Goal: Information Seeking & Learning: Learn about a topic

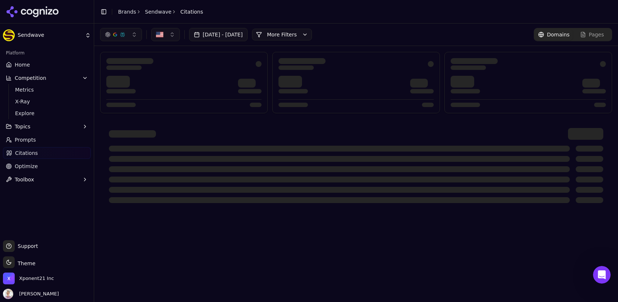
click at [46, 78] on button "Competition" at bounding box center [47, 78] width 88 height 12
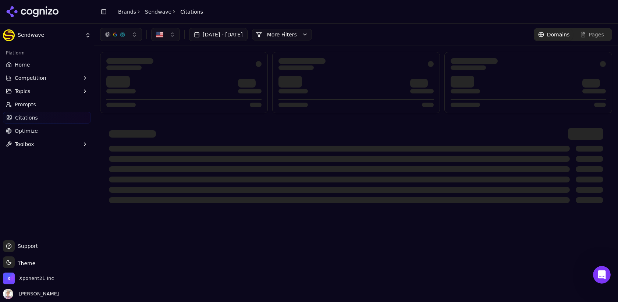
click at [46, 78] on button "Competition" at bounding box center [47, 78] width 88 height 12
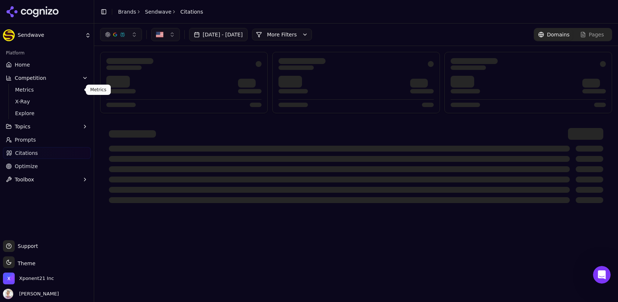
click at [33, 91] on span "Metrics" at bounding box center [47, 89] width 64 height 7
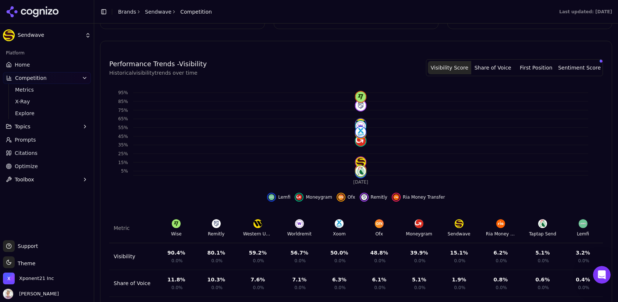
scroll to position [262, 0]
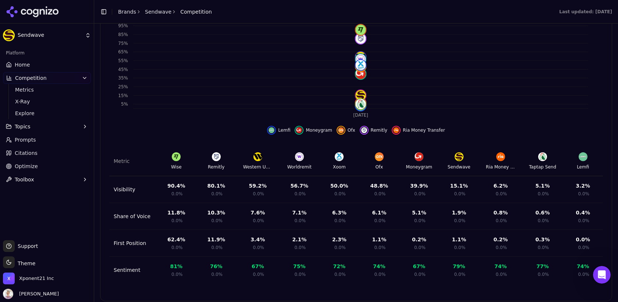
click at [27, 131] on button "Topics" at bounding box center [47, 127] width 88 height 12
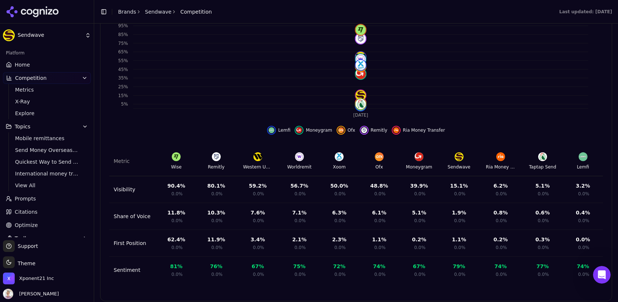
click at [56, 164] on span "Quickest Way to Send Money International" at bounding box center [47, 161] width 64 height 7
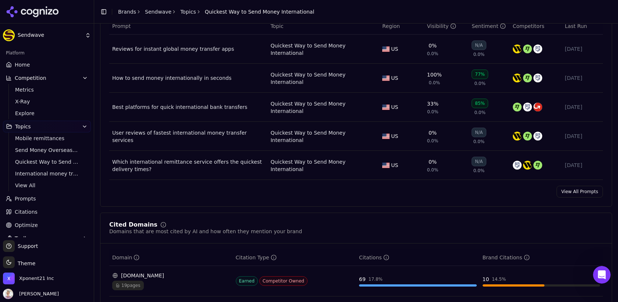
scroll to position [309, 0]
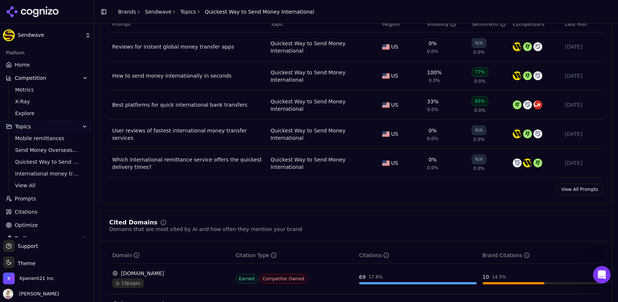
click at [585, 188] on link "View All Prompts" at bounding box center [580, 190] width 46 height 12
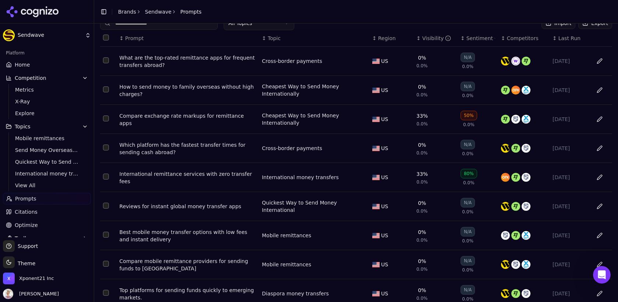
scroll to position [45, 0]
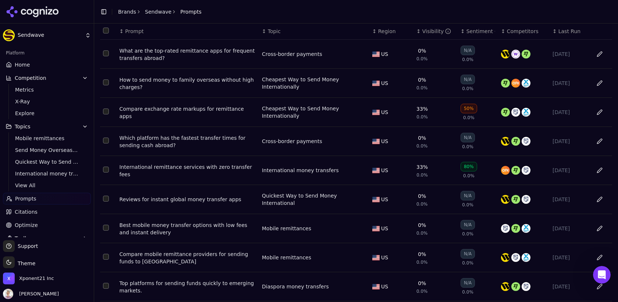
click at [209, 214] on td "Best mobile money transfer options with low fees and instant delivery" at bounding box center [188, 228] width 142 height 29
click at [195, 200] on div "Reviews for instant global money transfer apps" at bounding box center [188, 199] width 137 height 7
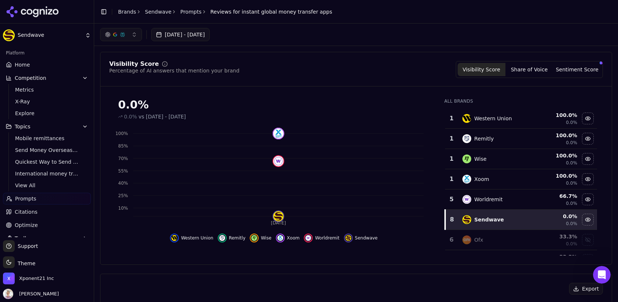
click at [180, 11] on link "Prompts" at bounding box center [190, 11] width 21 height 7
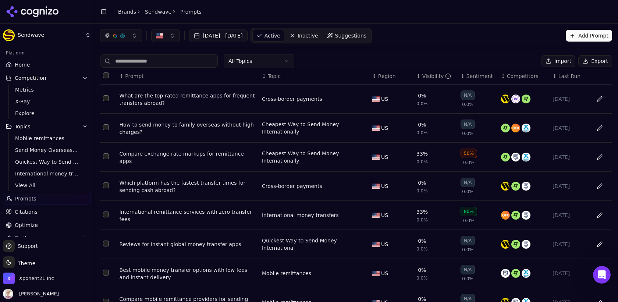
click at [193, 157] on div "Compare exchange rate markups for remittance apps" at bounding box center [188, 157] width 137 height 15
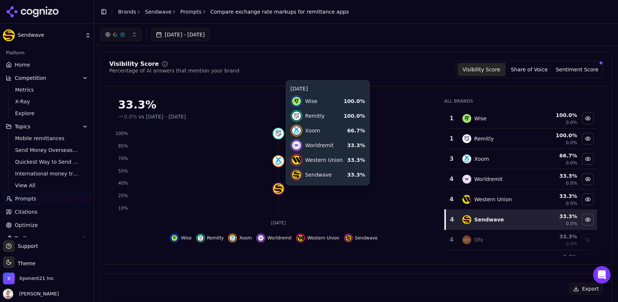
click at [281, 192] on div at bounding box center [279, 189] width 12 height 12
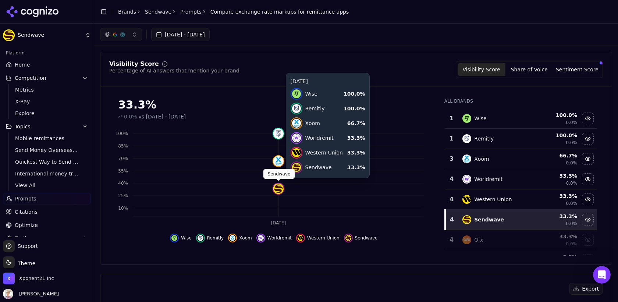
click at [277, 185] on img at bounding box center [278, 189] width 10 height 10
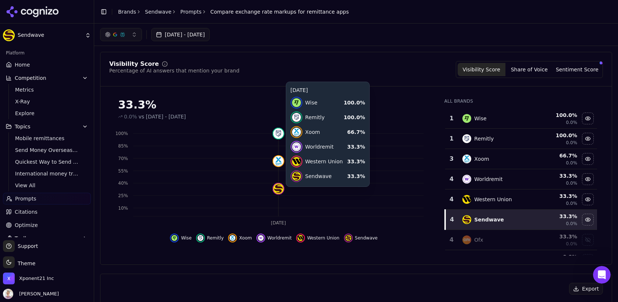
click at [281, 194] on icon "[DATE] 10% 25% 40% 55% 70% 85% 100%" at bounding box center [273, 177] width 329 height 103
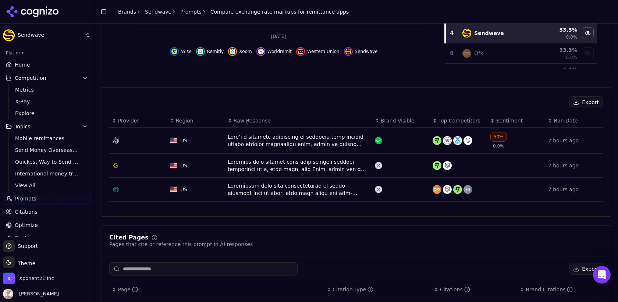
scroll to position [181, 0]
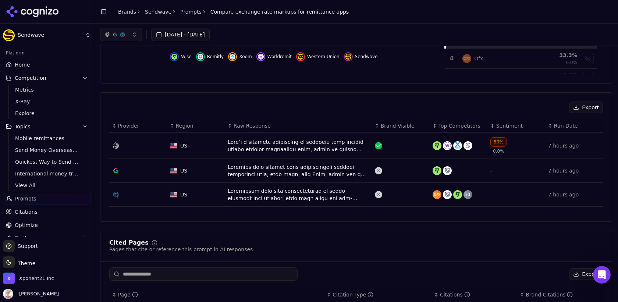
click at [497, 139] on div "50%" at bounding box center [498, 142] width 17 height 10
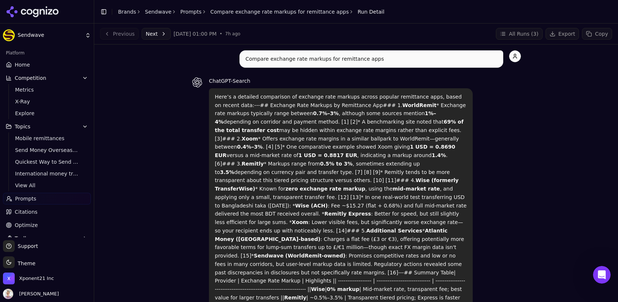
click at [192, 13] on link "Prompts" at bounding box center [190, 11] width 21 height 7
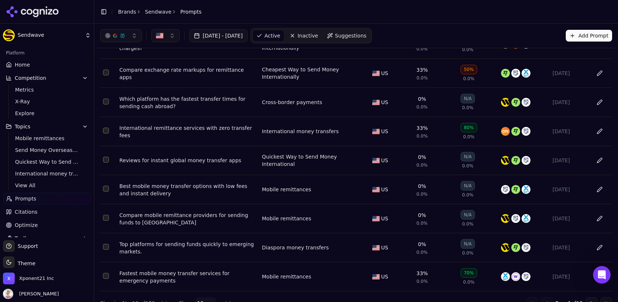
scroll to position [94, 0]
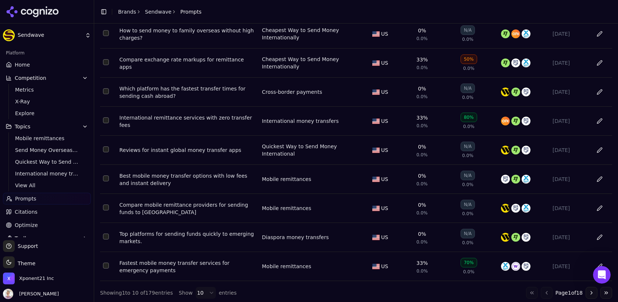
click at [180, 234] on div "Top platforms for sending funds quickly to emerging markets." at bounding box center [188, 237] width 137 height 15
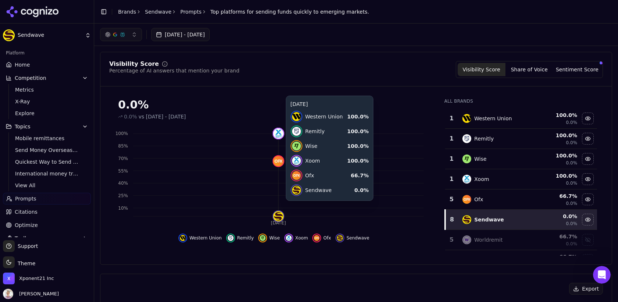
click at [282, 208] on icon "[DATE] 10% 25% 40% 55% 70% 85% 100%" at bounding box center [273, 177] width 329 height 103
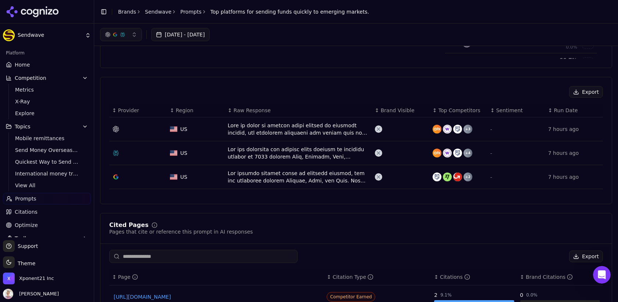
scroll to position [196, 0]
click at [286, 127] on div "Data table" at bounding box center [298, 130] width 141 height 15
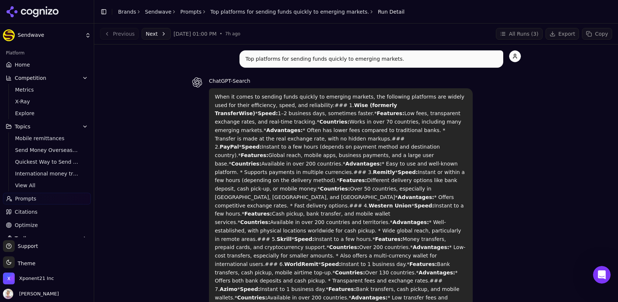
click at [156, 14] on link "Sendwave" at bounding box center [158, 11] width 26 height 7
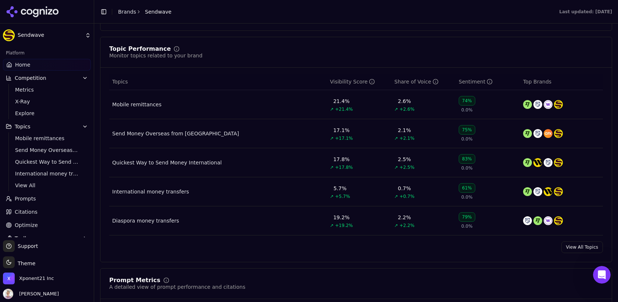
scroll to position [299, 0]
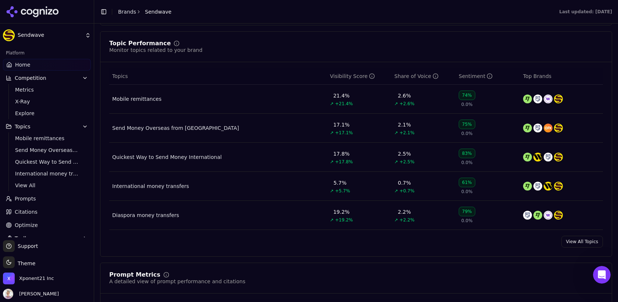
click at [140, 96] on div "Mobile remittances" at bounding box center [136, 98] width 49 height 7
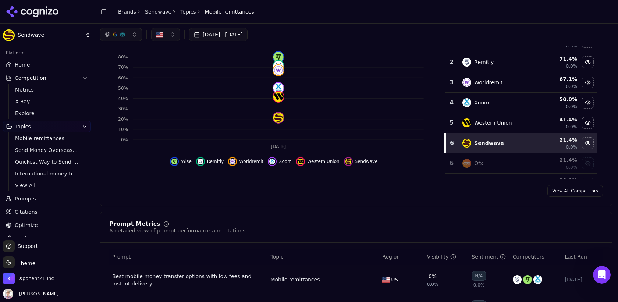
scroll to position [74, 0]
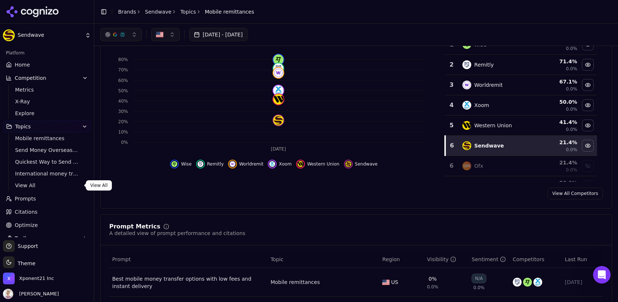
click at [32, 188] on span "View All" at bounding box center [47, 185] width 64 height 7
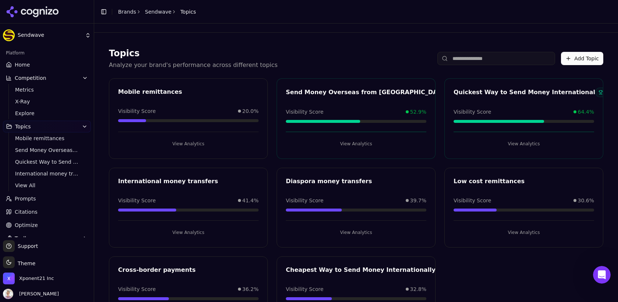
click at [347, 93] on div "Send Money Overseas from [GEOGRAPHIC_DATA]" at bounding box center [367, 92] width 162 height 9
click at [332, 123] on div "Send Money Overseas from [GEOGRAPHIC_DATA] Top Performer Visibility Score 52.9%…" at bounding box center [356, 118] width 159 height 81
click at [350, 145] on button "View Analytics" at bounding box center [356, 144] width 141 height 12
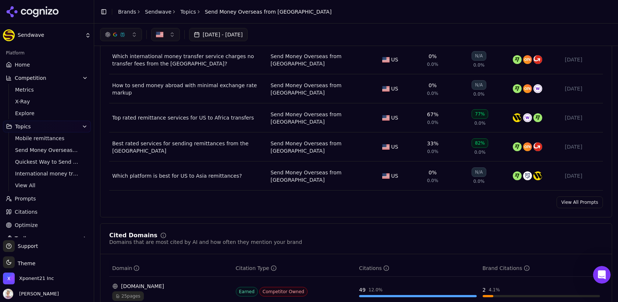
scroll to position [281, 0]
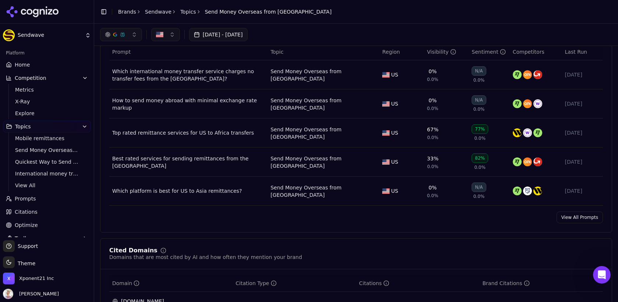
click at [191, 133] on div "Top rated remittance services for US to Africa transfers" at bounding box center [188, 132] width 152 height 7
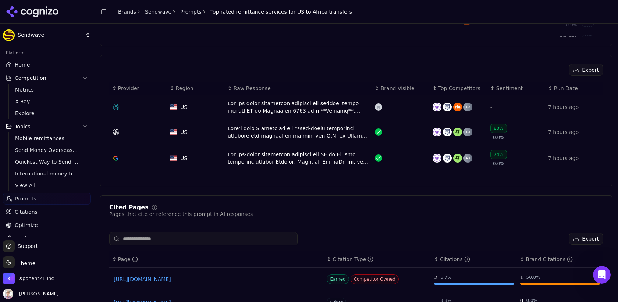
scroll to position [233, 0]
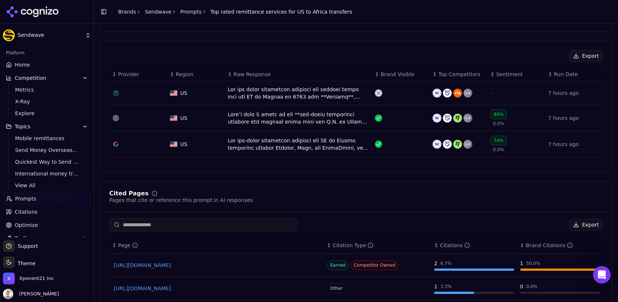
click at [333, 89] on div "Data table" at bounding box center [298, 93] width 141 height 15
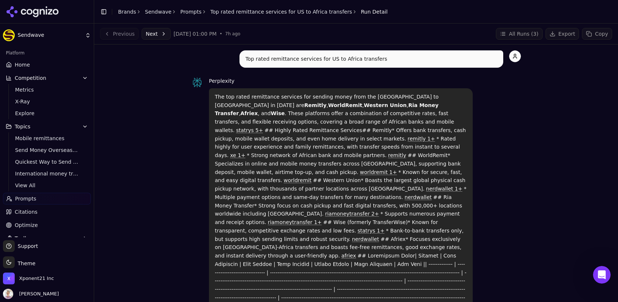
click at [125, 35] on div "Previous Next [DATE] 01:00 PM • 7h ago" at bounding box center [170, 34] width 140 height 12
click at [185, 8] on link "Prompts" at bounding box center [190, 11] width 21 height 7
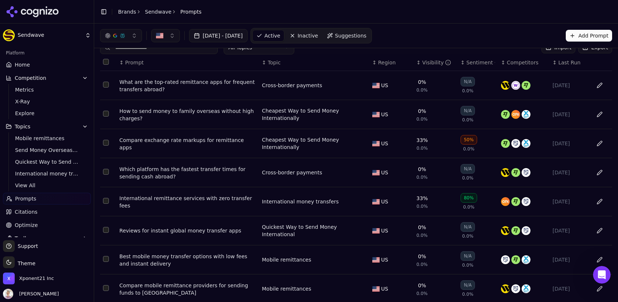
scroll to position [21, 0]
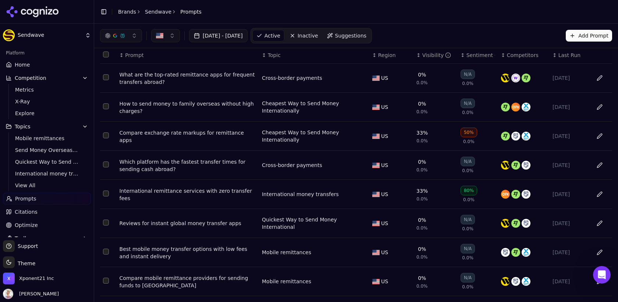
click at [208, 196] on div "International remittance services with zero transfer fees" at bounding box center [188, 194] width 137 height 15
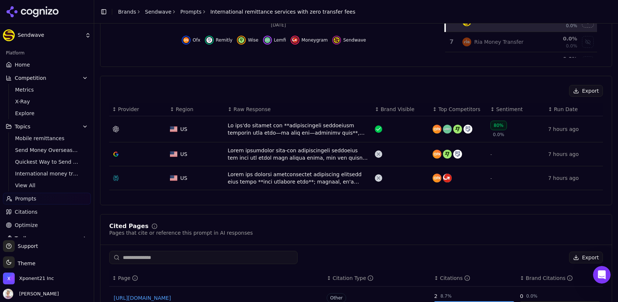
scroll to position [235, 0]
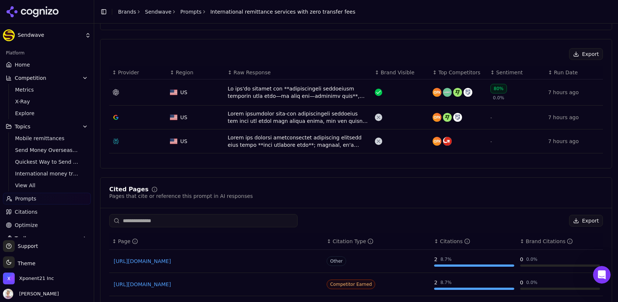
click at [298, 93] on div "Data table" at bounding box center [298, 92] width 141 height 15
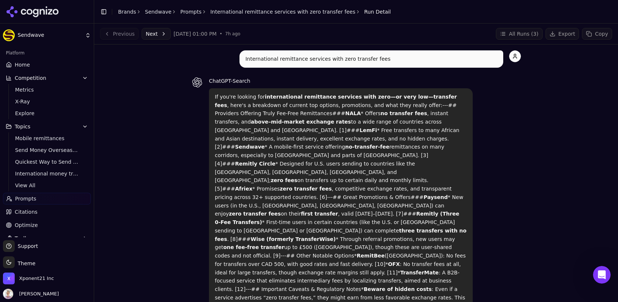
click at [188, 12] on link "Prompts" at bounding box center [190, 11] width 21 height 7
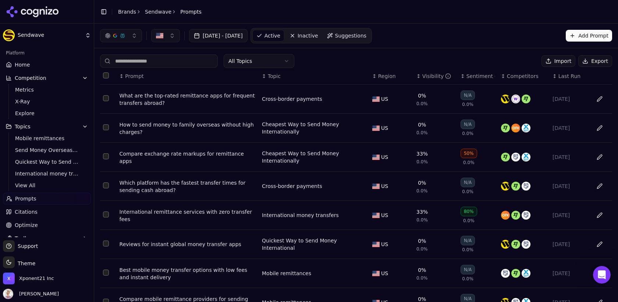
click at [151, 11] on link "Sendwave" at bounding box center [158, 11] width 26 height 7
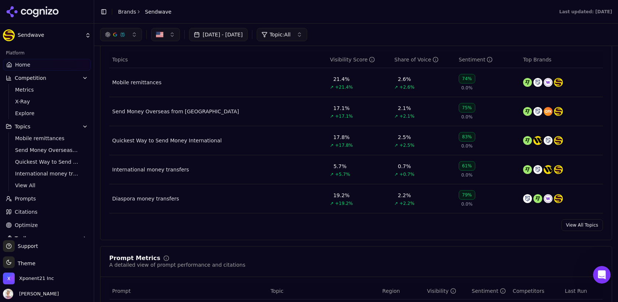
scroll to position [311, 0]
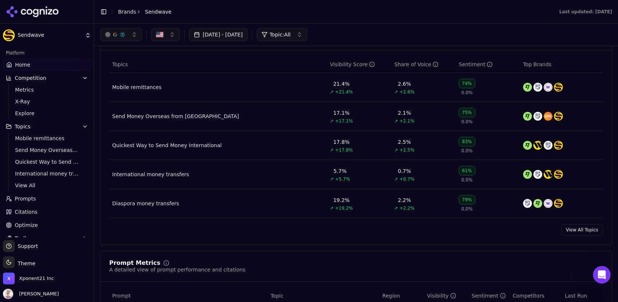
click at [581, 227] on link "View All Topics" at bounding box center [582, 230] width 42 height 12
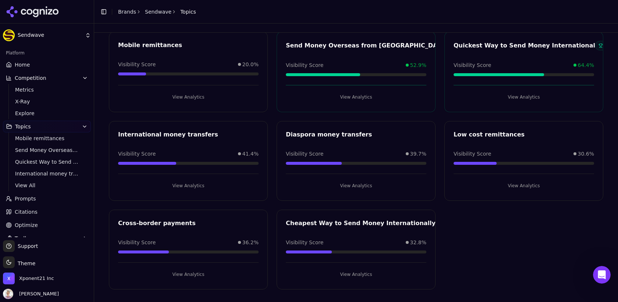
scroll to position [38, 0]
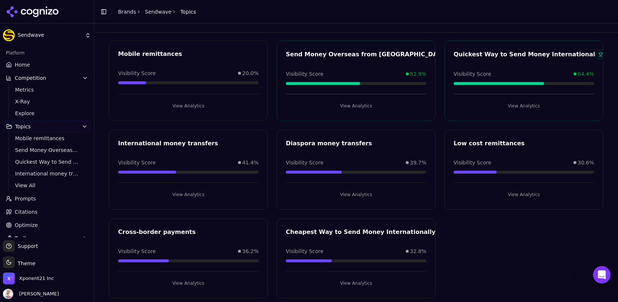
click at [359, 237] on div "Cheapest Way to Send Money Internationally Visibility Score 32.8% View Analytics" at bounding box center [356, 259] width 159 height 80
click at [355, 284] on button "View Analytics" at bounding box center [356, 283] width 141 height 12
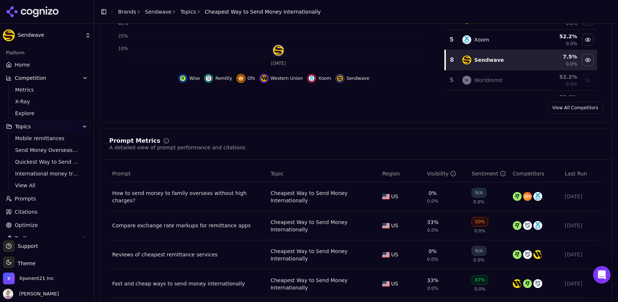
scroll to position [160, 0]
click at [206, 221] on div "Compare exchange rate markups for remittance apps" at bounding box center [188, 224] width 152 height 7
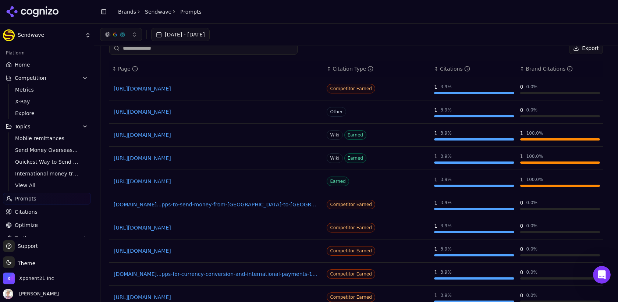
scroll to position [406, 0]
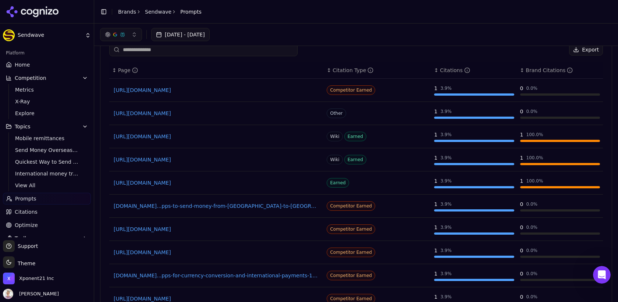
click at [203, 134] on link "[URL][DOMAIN_NAME]" at bounding box center [217, 136] width 206 height 7
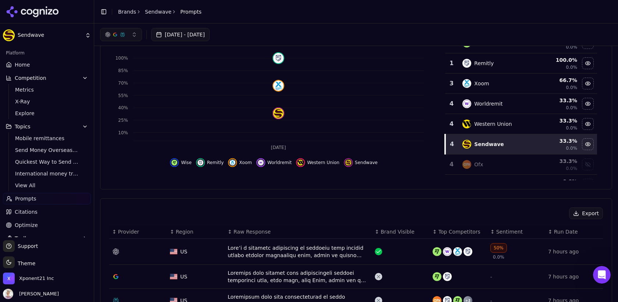
scroll to position [0, 0]
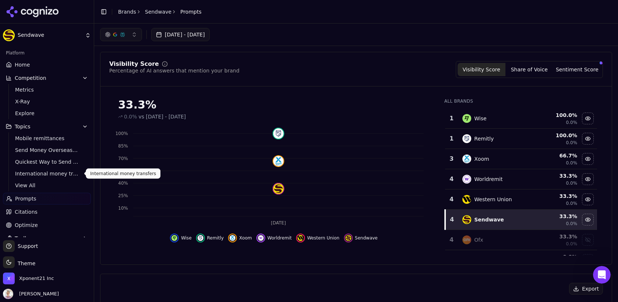
click at [29, 177] on span "International money transfers" at bounding box center [47, 173] width 64 height 7
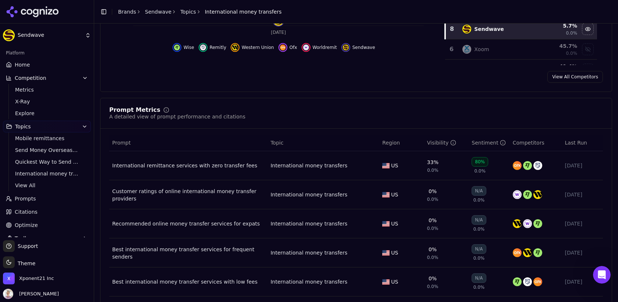
scroll to position [194, 0]
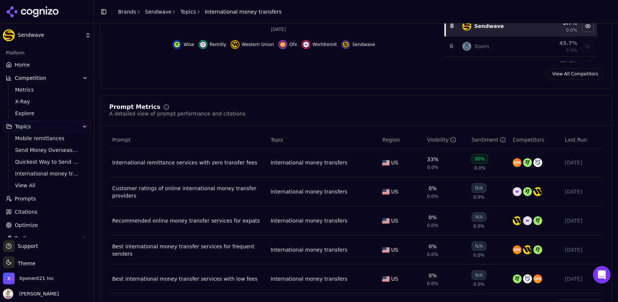
click at [208, 162] on div "International remittance services with zero transfer fees" at bounding box center [188, 162] width 152 height 7
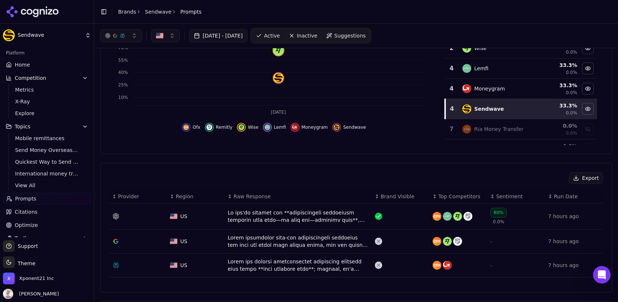
scroll to position [111, 0]
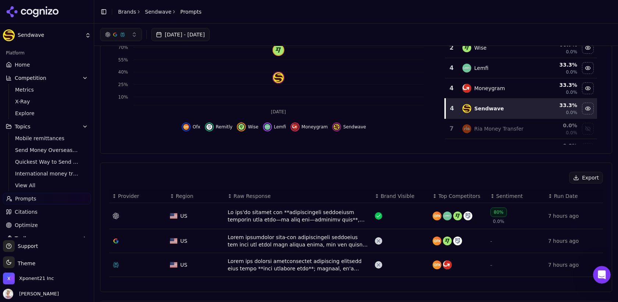
click at [253, 214] on div "Data table" at bounding box center [298, 216] width 141 height 15
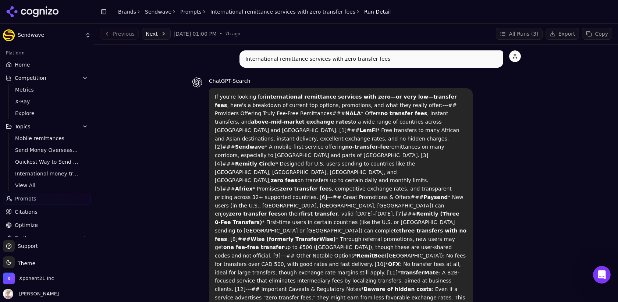
click at [160, 8] on link "Sendwave" at bounding box center [158, 11] width 26 height 7
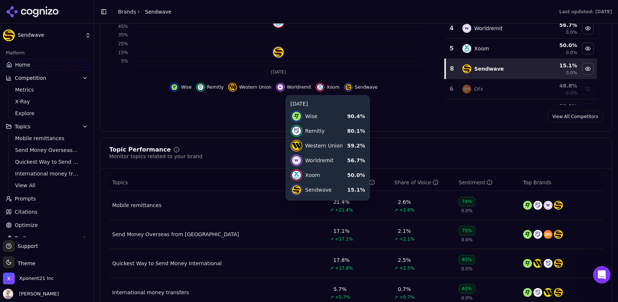
scroll to position [203, 0]
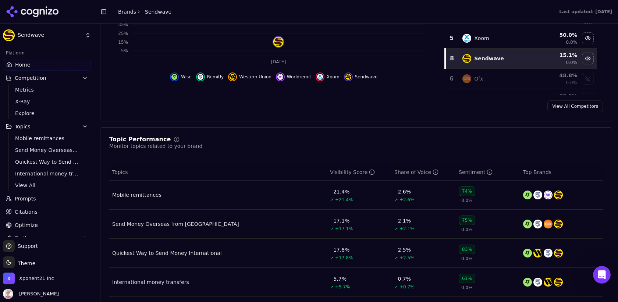
click at [284, 213] on td "Send Money Overseas from [GEOGRAPHIC_DATA]" at bounding box center [218, 224] width 218 height 29
click at [213, 226] on div "Send Money Overseas from [GEOGRAPHIC_DATA]" at bounding box center [175, 223] width 127 height 7
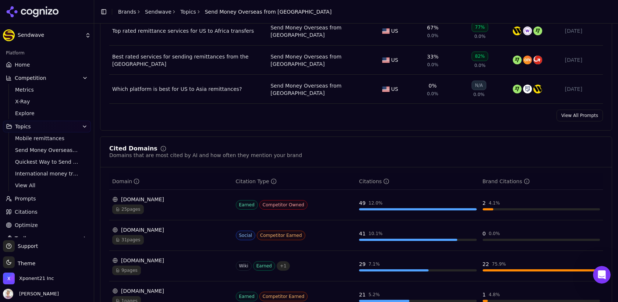
scroll to position [473, 0]
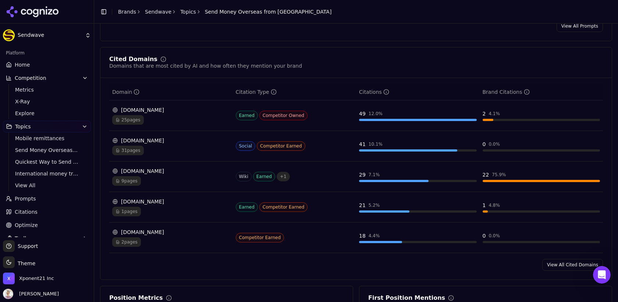
click at [174, 146] on div "31 pages" at bounding box center [171, 151] width 118 height 10
click at [137, 133] on td "[DOMAIN_NAME] 31 pages" at bounding box center [171, 146] width 124 height 31
click at [137, 140] on div "[DOMAIN_NAME]" at bounding box center [171, 140] width 118 height 7
click at [137, 139] on div "[DOMAIN_NAME]" at bounding box center [171, 140] width 118 height 7
click at [418, 152] on td "41 10.1 %" at bounding box center [418, 146] width 124 height 31
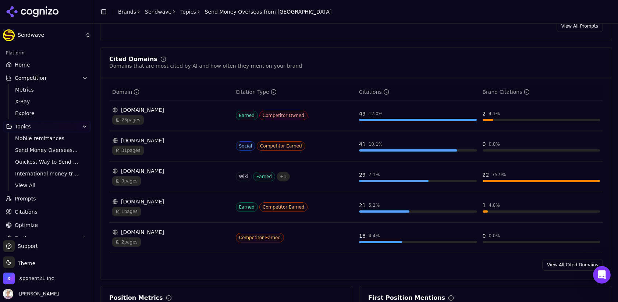
click at [279, 146] on span "Competitor Earned" at bounding box center [281, 146] width 49 height 10
click at [229, 137] on div "[DOMAIN_NAME]" at bounding box center [171, 140] width 118 height 7
click at [241, 135] on td "Social Competitor Earned" at bounding box center [295, 146] width 124 height 31
click at [138, 148] on span "31 pages" at bounding box center [128, 151] width 32 height 10
click at [127, 150] on span "31 pages" at bounding box center [128, 151] width 32 height 10
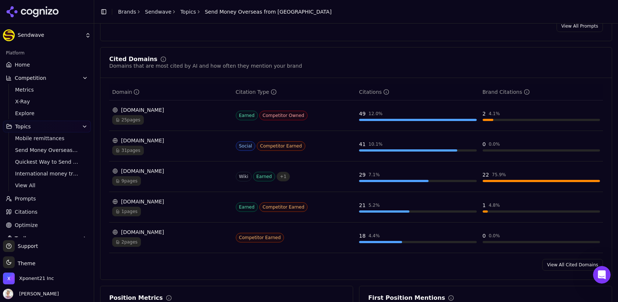
click at [122, 139] on div "[DOMAIN_NAME]" at bounding box center [171, 140] width 118 height 7
click at [121, 152] on td "[DOMAIN_NAME] 31 pages" at bounding box center [171, 146] width 124 height 31
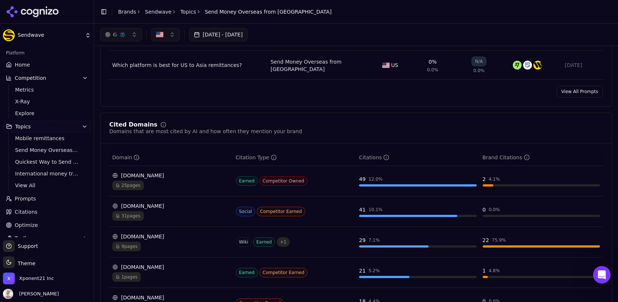
scroll to position [400, 0]
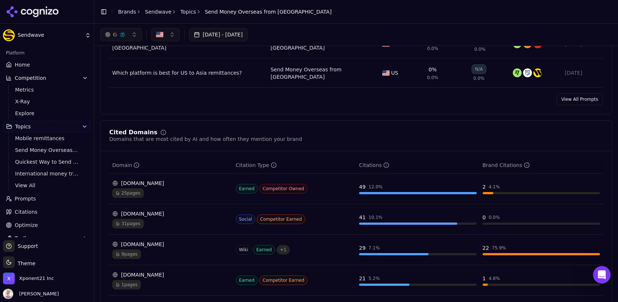
click at [126, 221] on span "31 pages" at bounding box center [128, 224] width 32 height 10
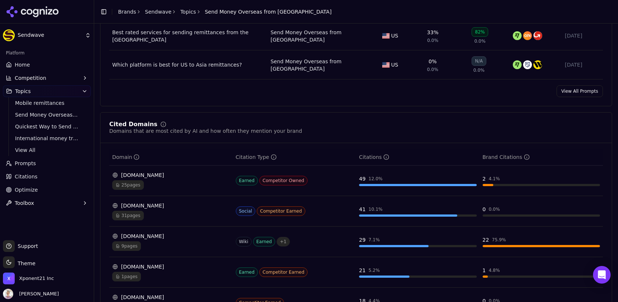
scroll to position [412, 0]
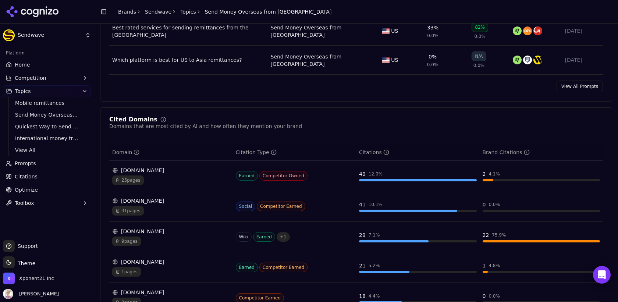
click at [128, 208] on span "31 pages" at bounding box center [128, 211] width 32 height 10
click at [121, 180] on span "25 pages" at bounding box center [128, 181] width 32 height 10
click at [118, 180] on span "25 pages" at bounding box center [128, 181] width 32 height 10
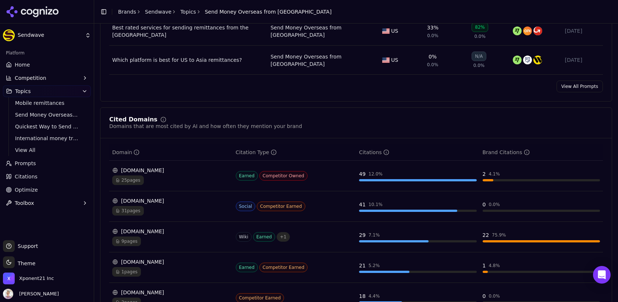
click at [116, 212] on td "[DOMAIN_NAME] 31 pages" at bounding box center [171, 206] width 124 height 31
click at [118, 209] on icon "Data table" at bounding box center [118, 211] width 4 height 4
click at [126, 197] on div "[DOMAIN_NAME]" at bounding box center [171, 200] width 118 height 7
drag, startPoint x: 126, startPoint y: 196, endPoint x: 221, endPoint y: 188, distance: 95.7
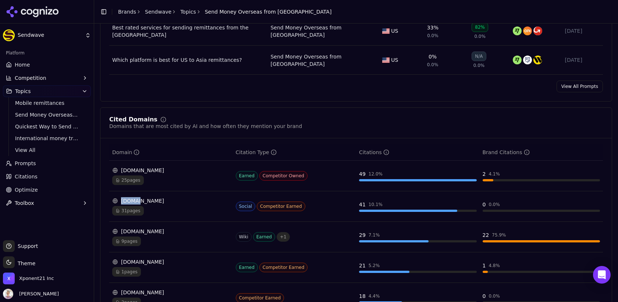
click at [221, 191] on td "[DOMAIN_NAME] 31 pages" at bounding box center [171, 206] width 124 height 31
click at [172, 56] on div "Which platform is best for US to Asia remittances?" at bounding box center [188, 59] width 152 height 7
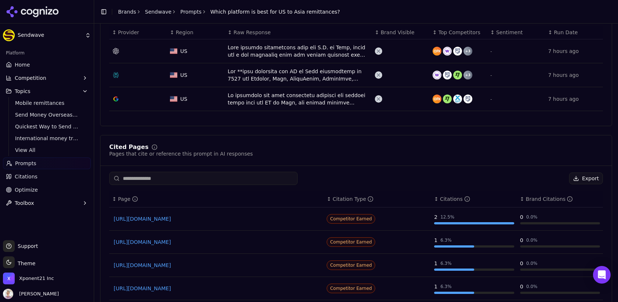
scroll to position [280, 0]
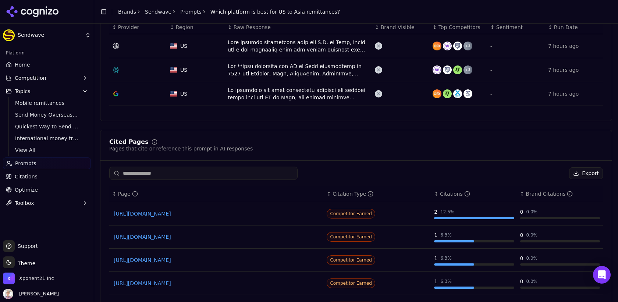
click at [209, 212] on link "[URL][DOMAIN_NAME]" at bounding box center [217, 213] width 206 height 7
click at [219, 237] on link "[URL][DOMAIN_NAME]" at bounding box center [217, 236] width 206 height 7
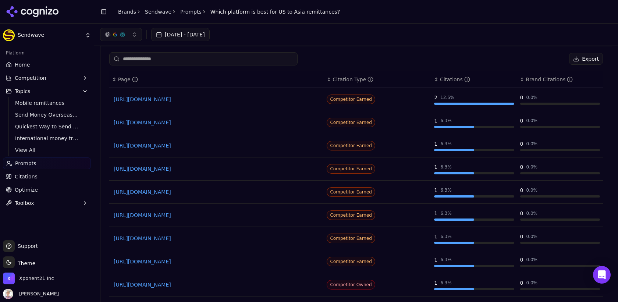
scroll to position [391, 0]
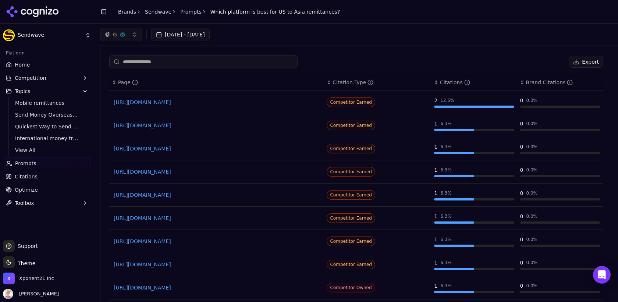
click at [217, 145] on link "https://fintechnews.sg/10216/remittance/top-10-money-transfer-apps-asia" at bounding box center [217, 148] width 206 height 7
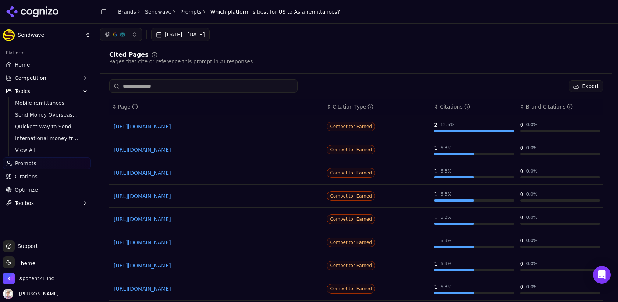
scroll to position [364, 0]
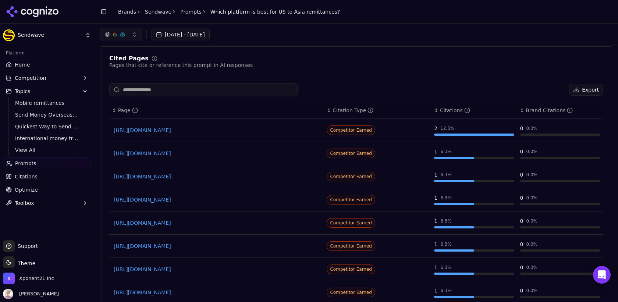
click at [226, 129] on link "[URL][DOMAIN_NAME]" at bounding box center [217, 130] width 206 height 7
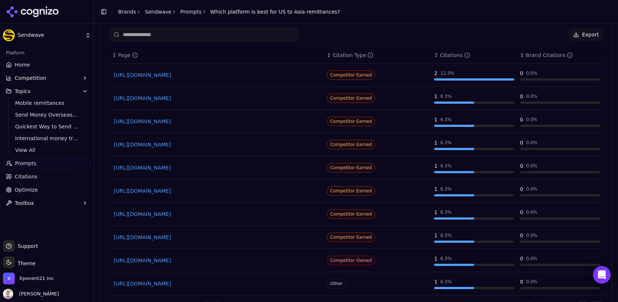
scroll to position [440, 0]
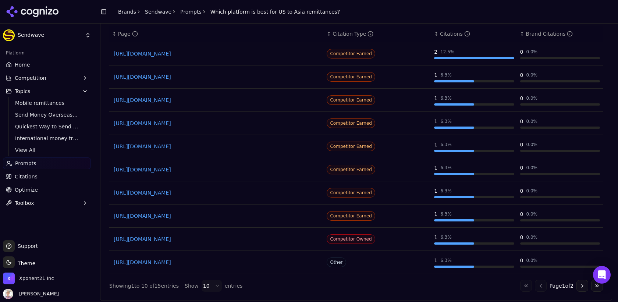
click at [341, 95] on span "Competitor Earned" at bounding box center [351, 100] width 49 height 10
click at [368, 31] on icon "Data table" at bounding box center [371, 34] width 6 height 6
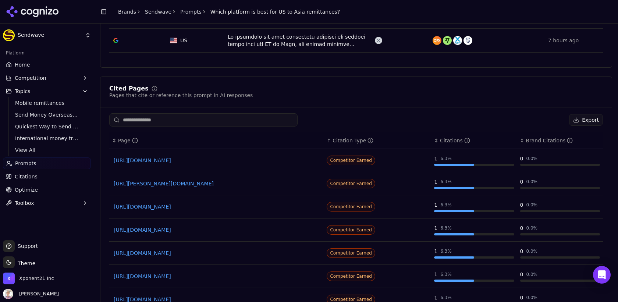
scroll to position [347, 0]
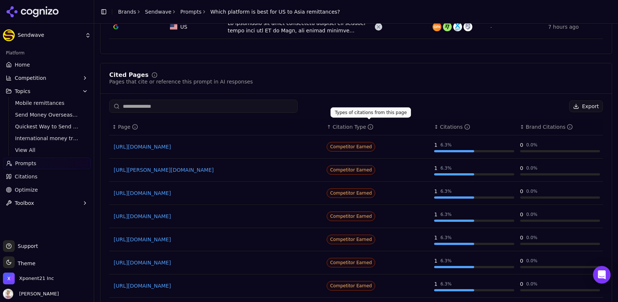
click at [370, 124] on icon "Data table" at bounding box center [371, 127] width 6 height 6
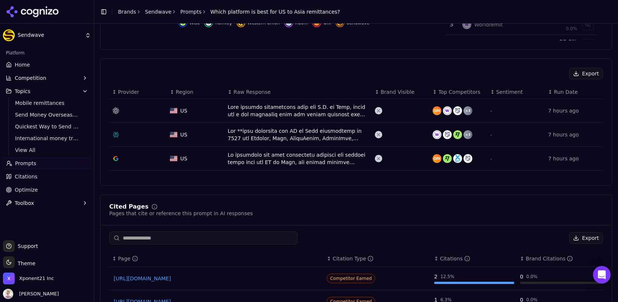
scroll to position [223, 0]
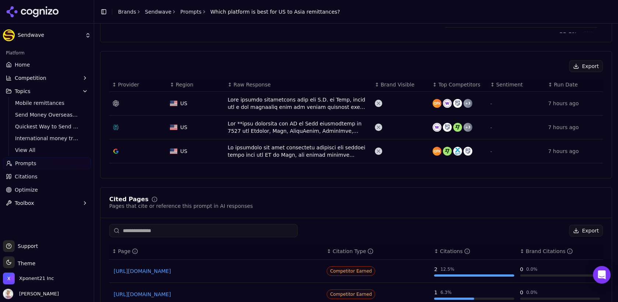
click at [302, 139] on td "Data table" at bounding box center [298, 151] width 147 height 24
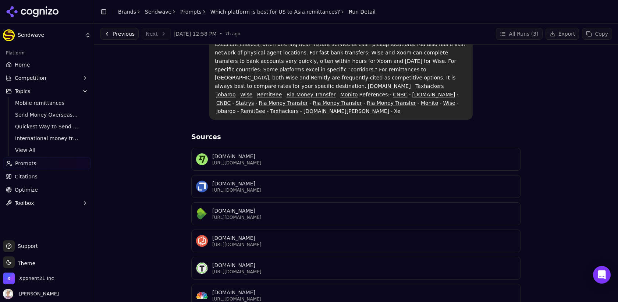
scroll to position [135, 0]
click at [299, 188] on p "https://moneytransfers.com/comparison/remitly-vs-wise" at bounding box center [364, 191] width 304 height 6
click at [291, 239] on div "S statrys.com https://statrys.com/blog/best-international-money-transfer-apps" at bounding box center [356, 242] width 330 height 23
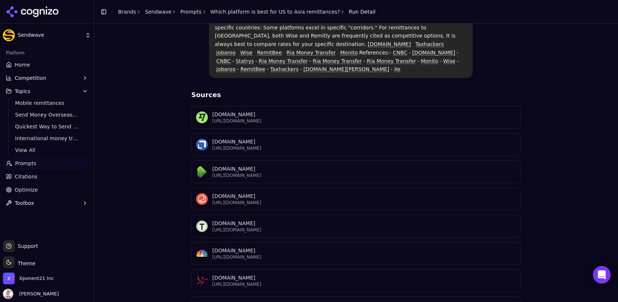
scroll to position [202, 0]
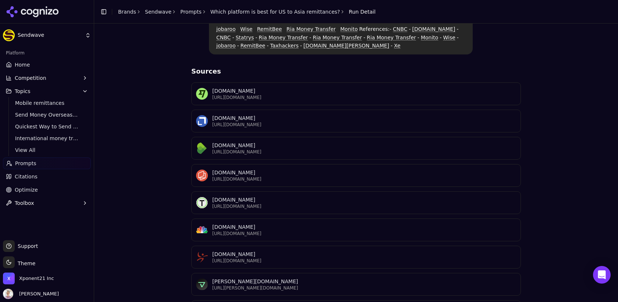
click at [278, 118] on div "M moneytransfers.com https://moneytransfers.com/comparison/remitly-vs-wise" at bounding box center [356, 121] width 330 height 23
click at [265, 145] on div "M monito.com https://monito.com/en/wiki/best-money-transfer-services" at bounding box center [356, 148] width 330 height 23
click at [265, 176] on p "[URL][DOMAIN_NAME]" at bounding box center [364, 179] width 304 height 6
click at [258, 223] on p "[DOMAIN_NAME]" at bounding box center [364, 226] width 304 height 7
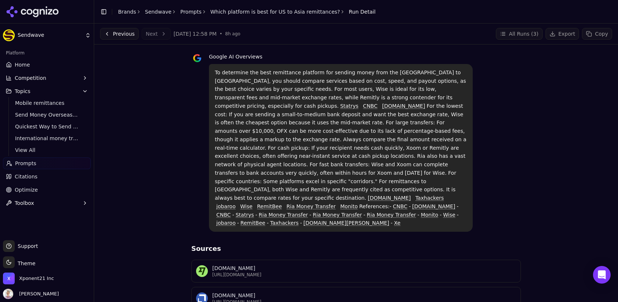
scroll to position [0, 0]
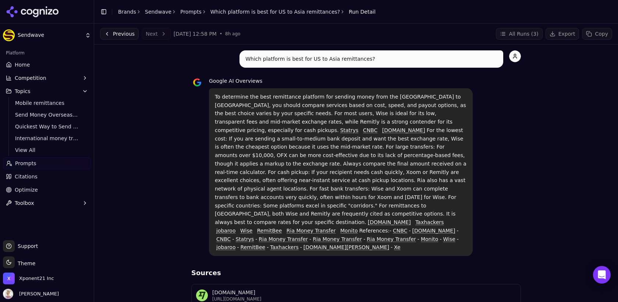
click at [241, 17] on div "Toggle Sidebar Brands Sendwave Prompts Which platform is best for US to Asia re…" at bounding box center [237, 12] width 287 height 10
click at [244, 15] on link "Which platform is best for US to Asia remittances?" at bounding box center [275, 11] width 130 height 7
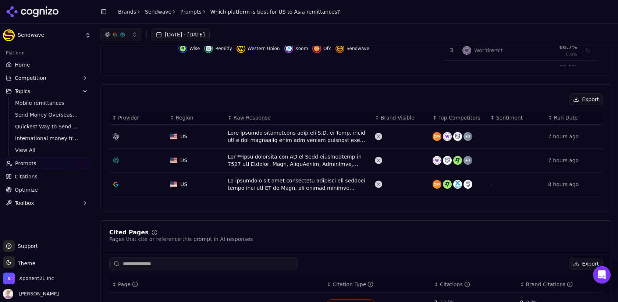
scroll to position [188, 0]
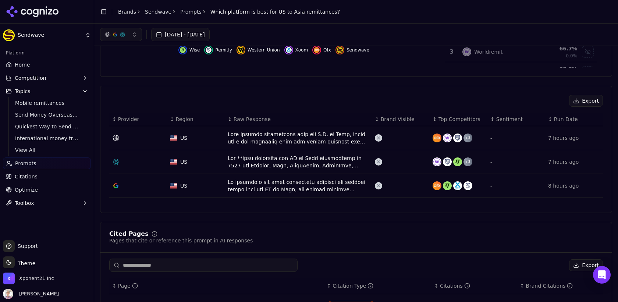
click at [285, 165] on div "Data table" at bounding box center [298, 162] width 141 height 15
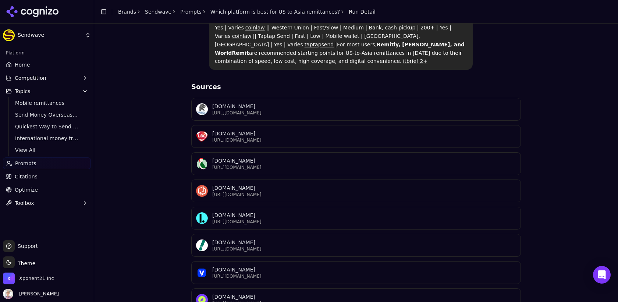
scroll to position [403, 0]
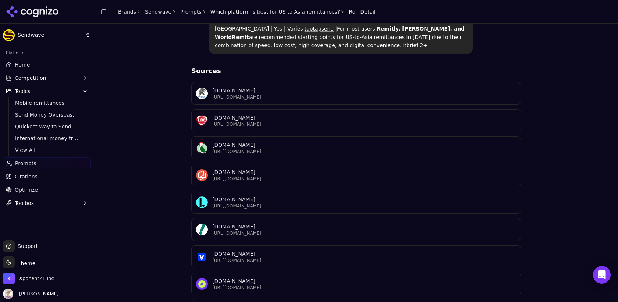
click at [275, 149] on p "[URL][DOMAIN_NAME]" at bounding box center [364, 152] width 304 height 6
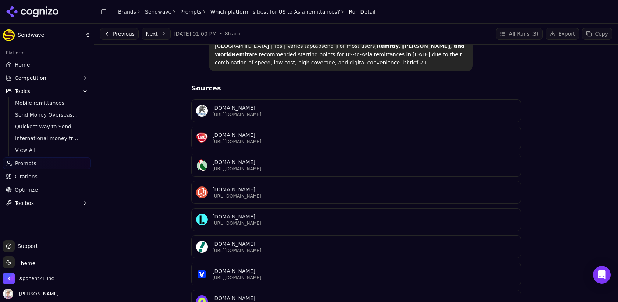
scroll to position [313, 0]
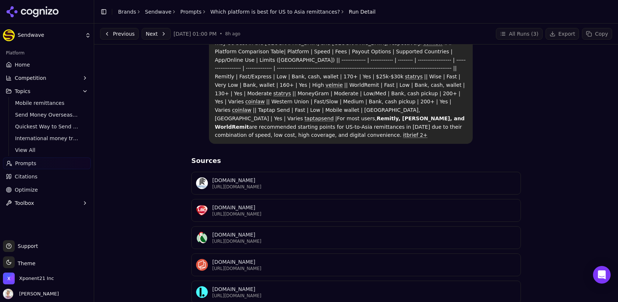
click at [301, 184] on p "https://fintechnews.sg/10216/remittance/top-10-money-transfer-apps-asia" at bounding box center [364, 187] width 304 height 6
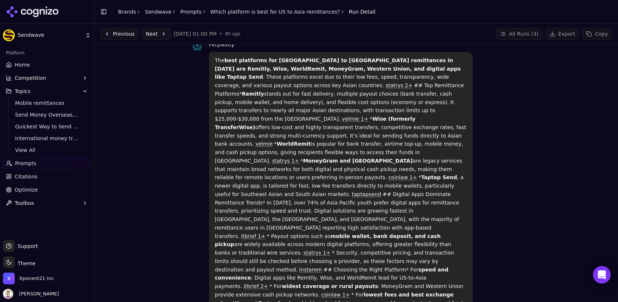
scroll to position [0, 0]
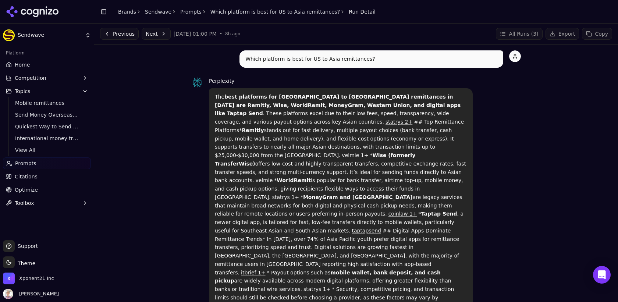
click at [224, 15] on link "Which platform is best for US to Asia remittances?" at bounding box center [275, 11] width 130 height 7
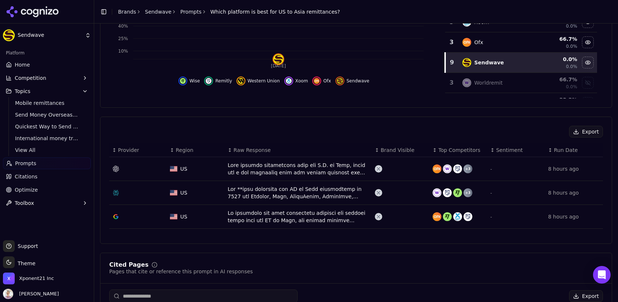
scroll to position [159, 0]
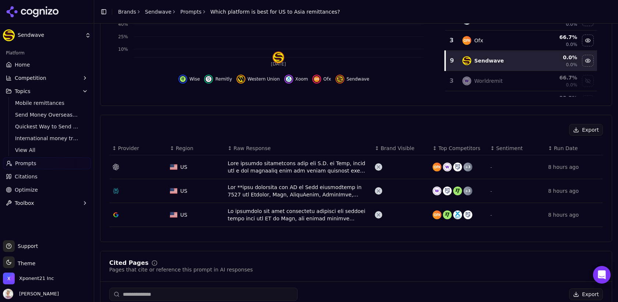
click at [281, 171] on div "Data table" at bounding box center [298, 167] width 141 height 15
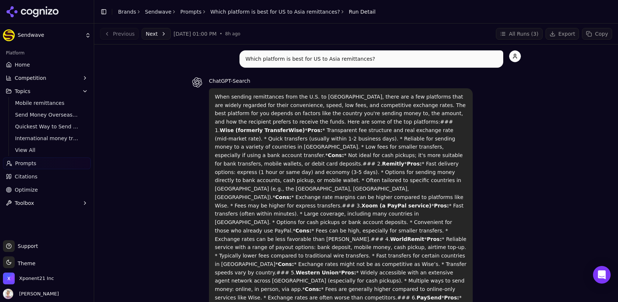
scroll to position [154, 0]
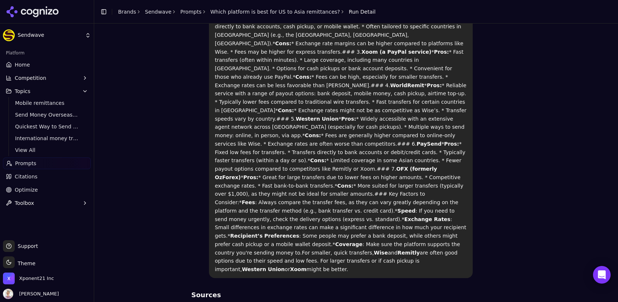
click at [247, 13] on link "Which platform is best for US to Asia remittances?" at bounding box center [275, 11] width 130 height 7
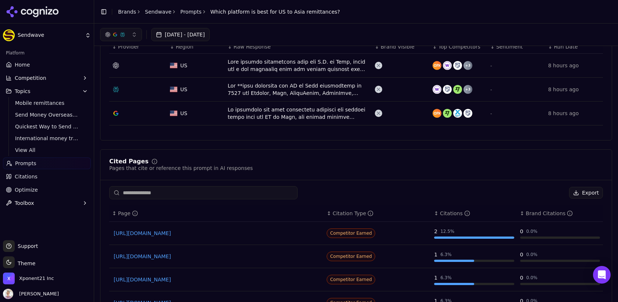
scroll to position [259, 0]
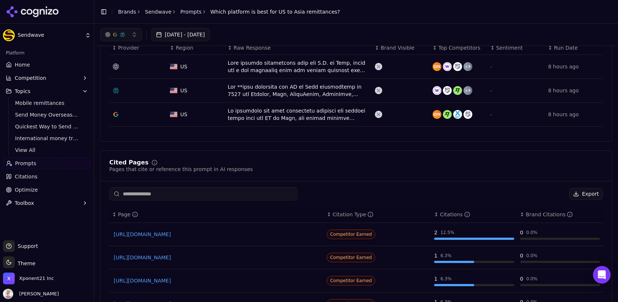
click at [342, 68] on div "Data table" at bounding box center [298, 66] width 141 height 15
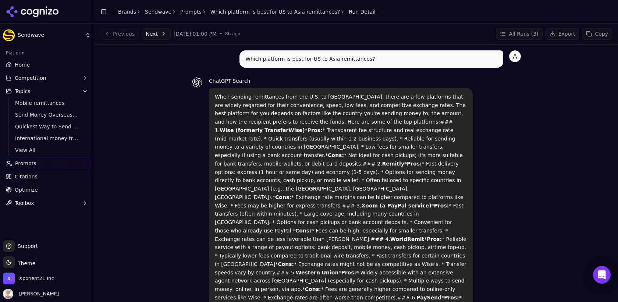
click at [280, 16] on div "Toggle Sidebar Brands Sendwave Prompts Which platform is best for US to Asia re…" at bounding box center [237, 12] width 287 height 10
click at [282, 11] on link "Which platform is best for US to Asia remittances?" at bounding box center [275, 11] width 130 height 7
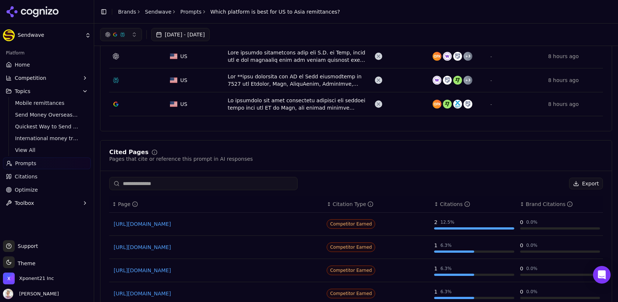
scroll to position [267, 0]
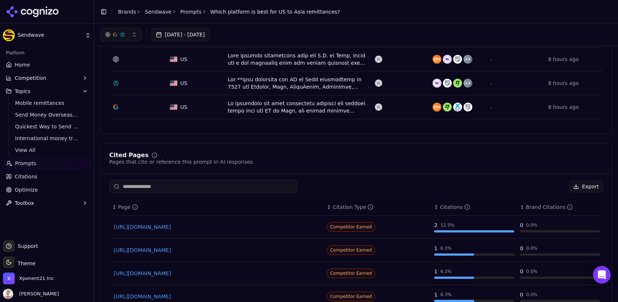
click at [291, 108] on div "Data table" at bounding box center [298, 107] width 141 height 15
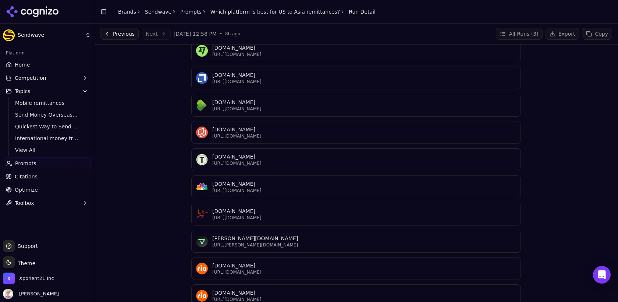
scroll to position [202, 0]
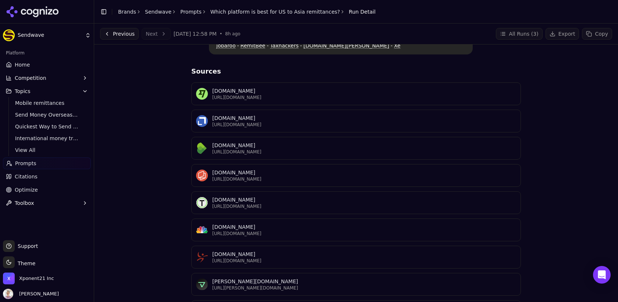
click at [297, 95] on p "https://wise.com/gb/blog/quickest-international-money-transfer" at bounding box center [364, 98] width 304 height 6
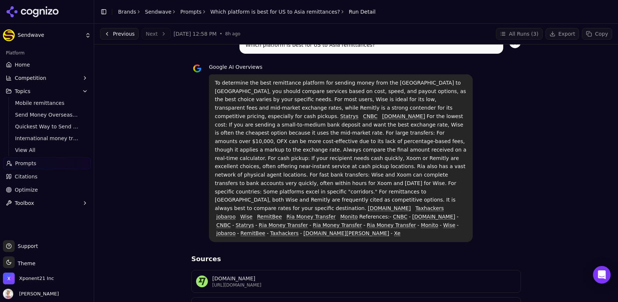
scroll to position [0, 0]
